Goal: Transaction & Acquisition: Purchase product/service

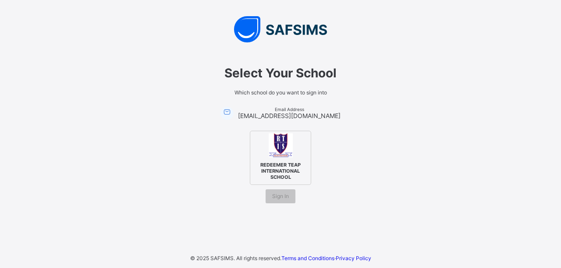
click at [284, 166] on span "REDEEMER TEAP INTERNATIONAL SCHOOL" at bounding box center [280, 171] width 53 height 23
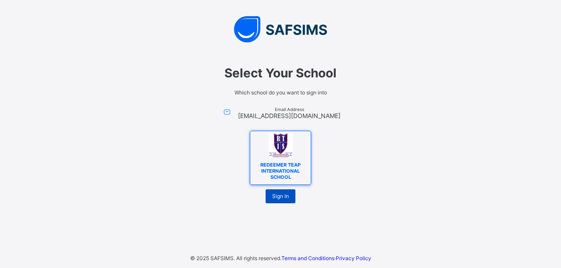
click at [282, 190] on div "Sign In" at bounding box center [280, 197] width 30 height 14
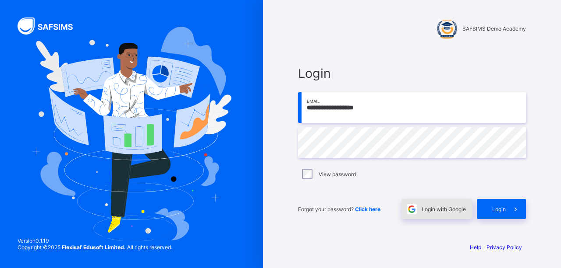
click at [431, 208] on span "Login with Google" at bounding box center [443, 209] width 44 height 7
click at [434, 210] on span "Login with Google" at bounding box center [443, 209] width 44 height 7
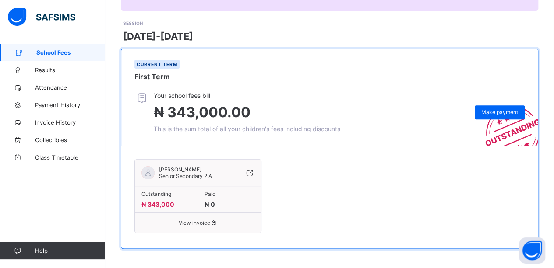
scroll to position [111, 0]
click at [505, 115] on div "Make payment" at bounding box center [500, 113] width 50 height 14
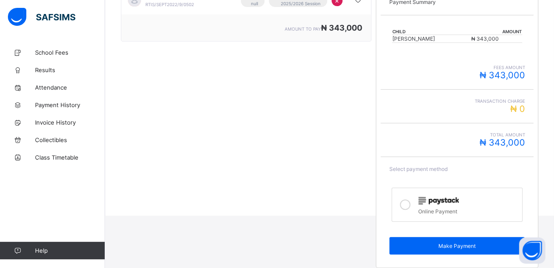
scroll to position [177, 0]
click at [408, 200] on icon at bounding box center [405, 204] width 11 height 11
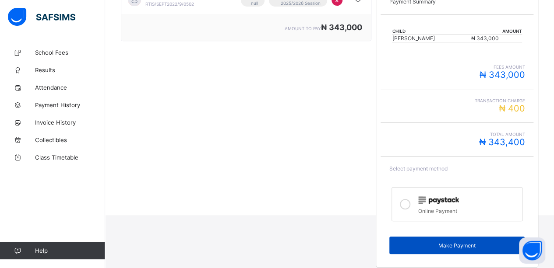
click at [477, 243] on span "Make Payment" at bounding box center [457, 246] width 123 height 7
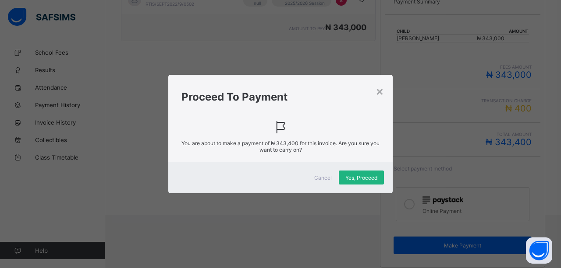
click at [363, 176] on span "Yes, Proceed" at bounding box center [361, 178] width 32 height 7
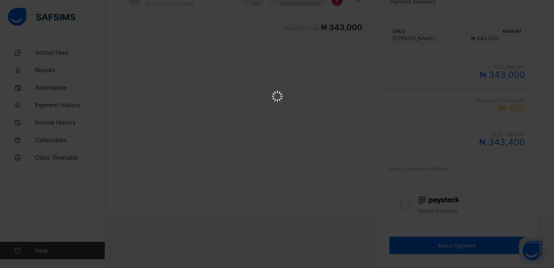
scroll to position [0, 0]
